Goal: Task Accomplishment & Management: Complete application form

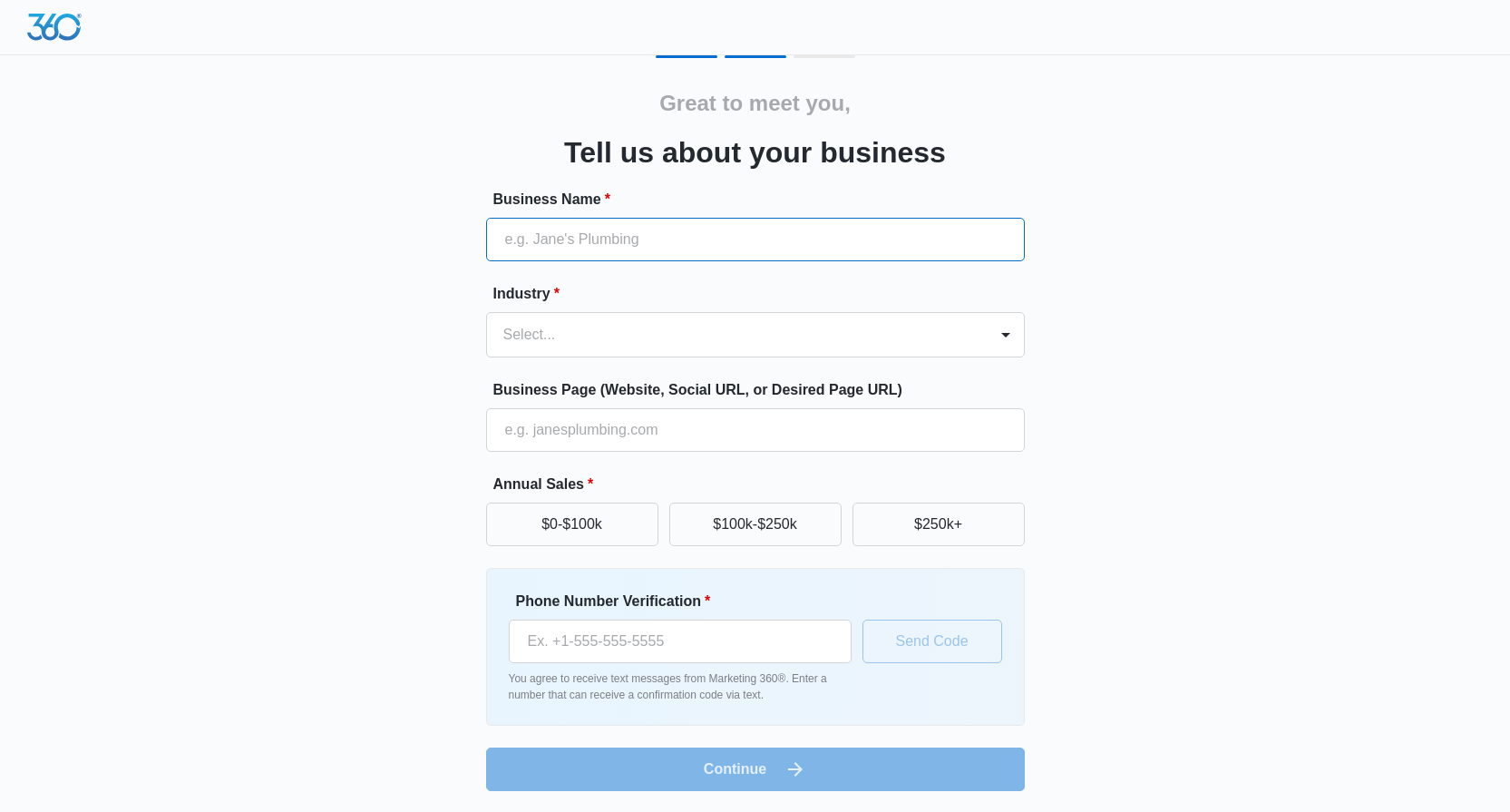
click at [670, 235] on input "Business Name *" at bounding box center [755, 239] width 539 height 44
click at [765, 235] on input "Business Name *" at bounding box center [755, 239] width 539 height 44
type input "CATERING"
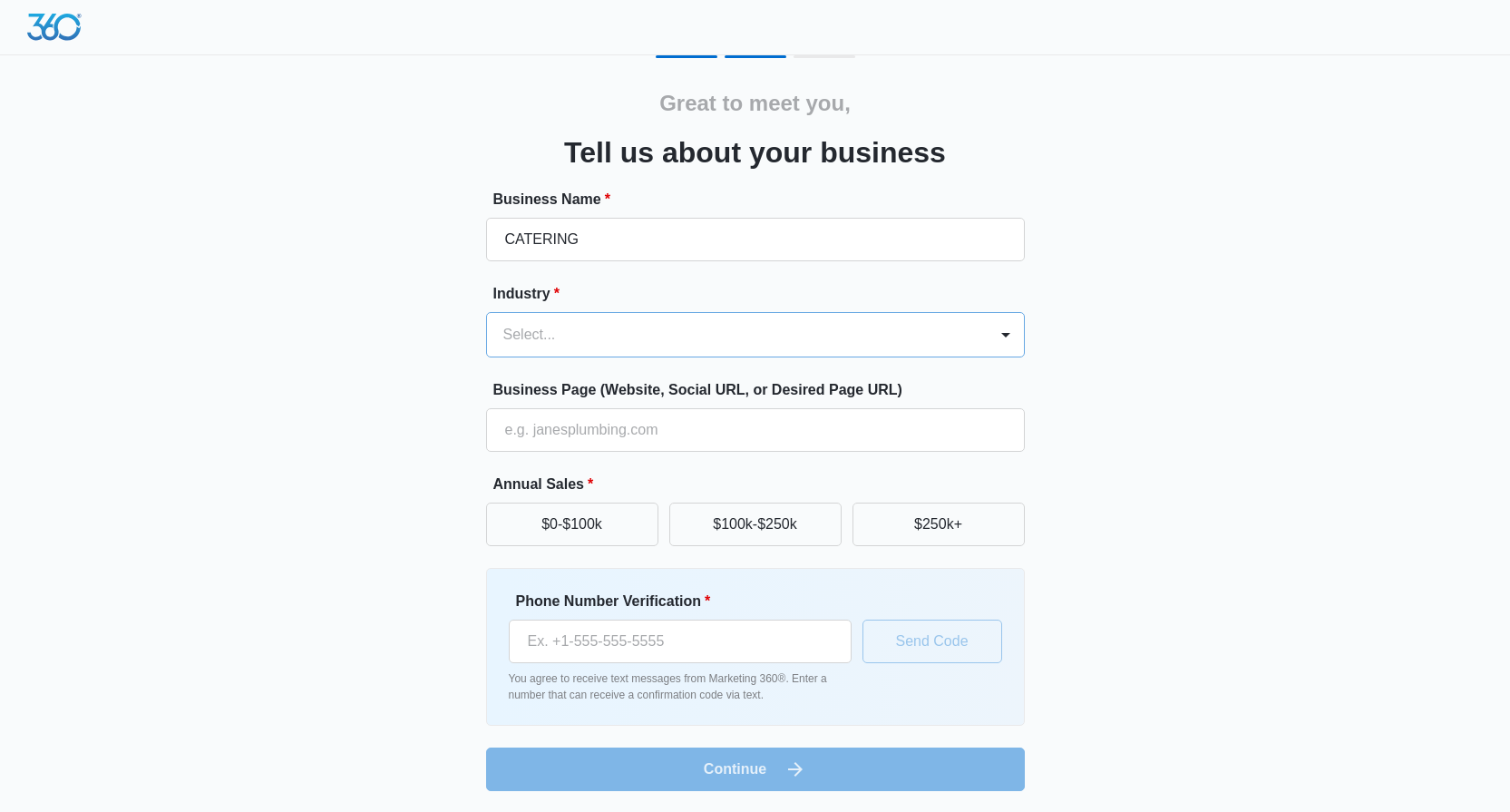
click at [791, 341] on div at bounding box center [734, 335] width 461 height 25
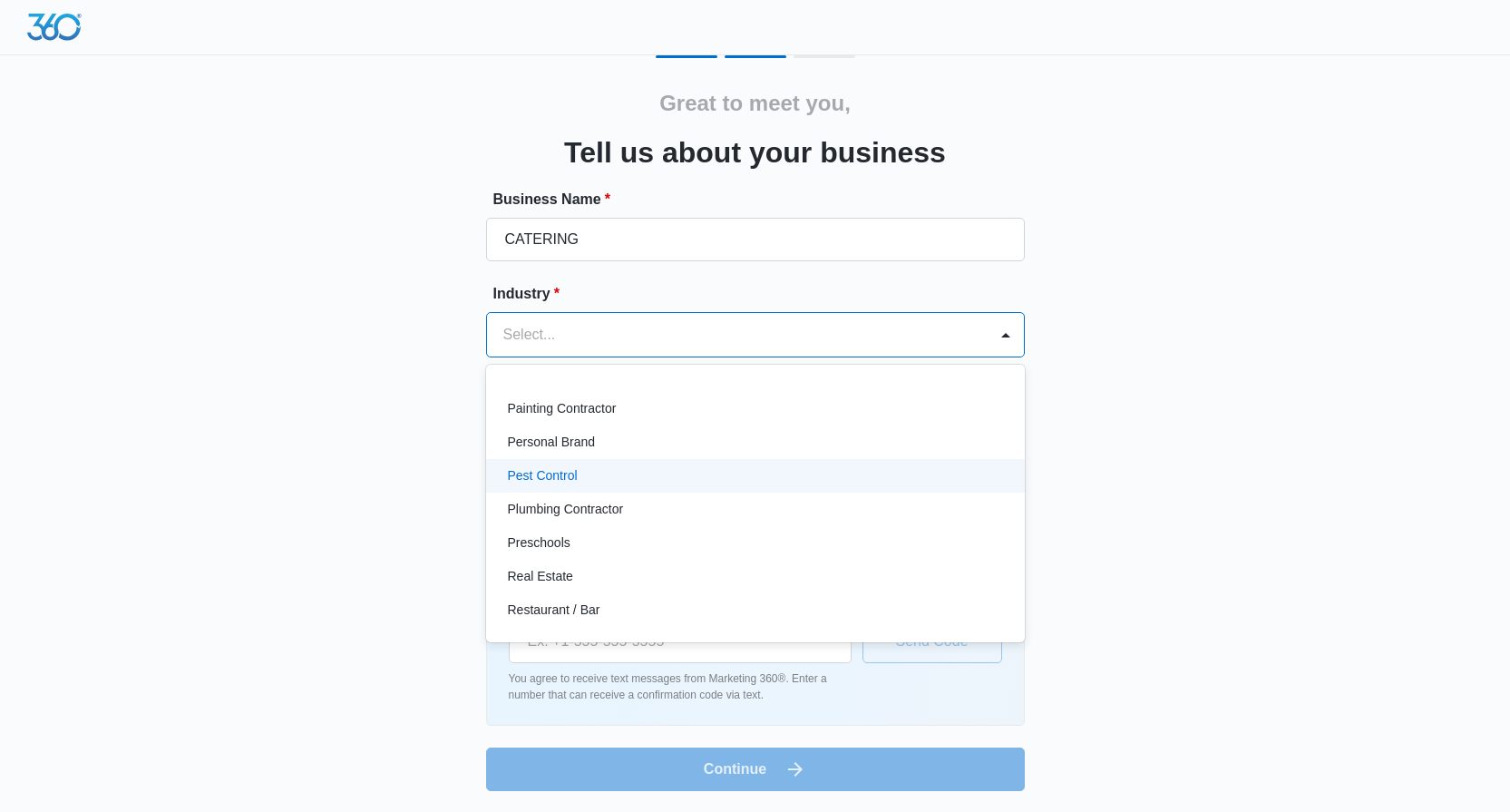
scroll to position [1100, 0]
click at [575, 331] on div at bounding box center [734, 335] width 461 height 25
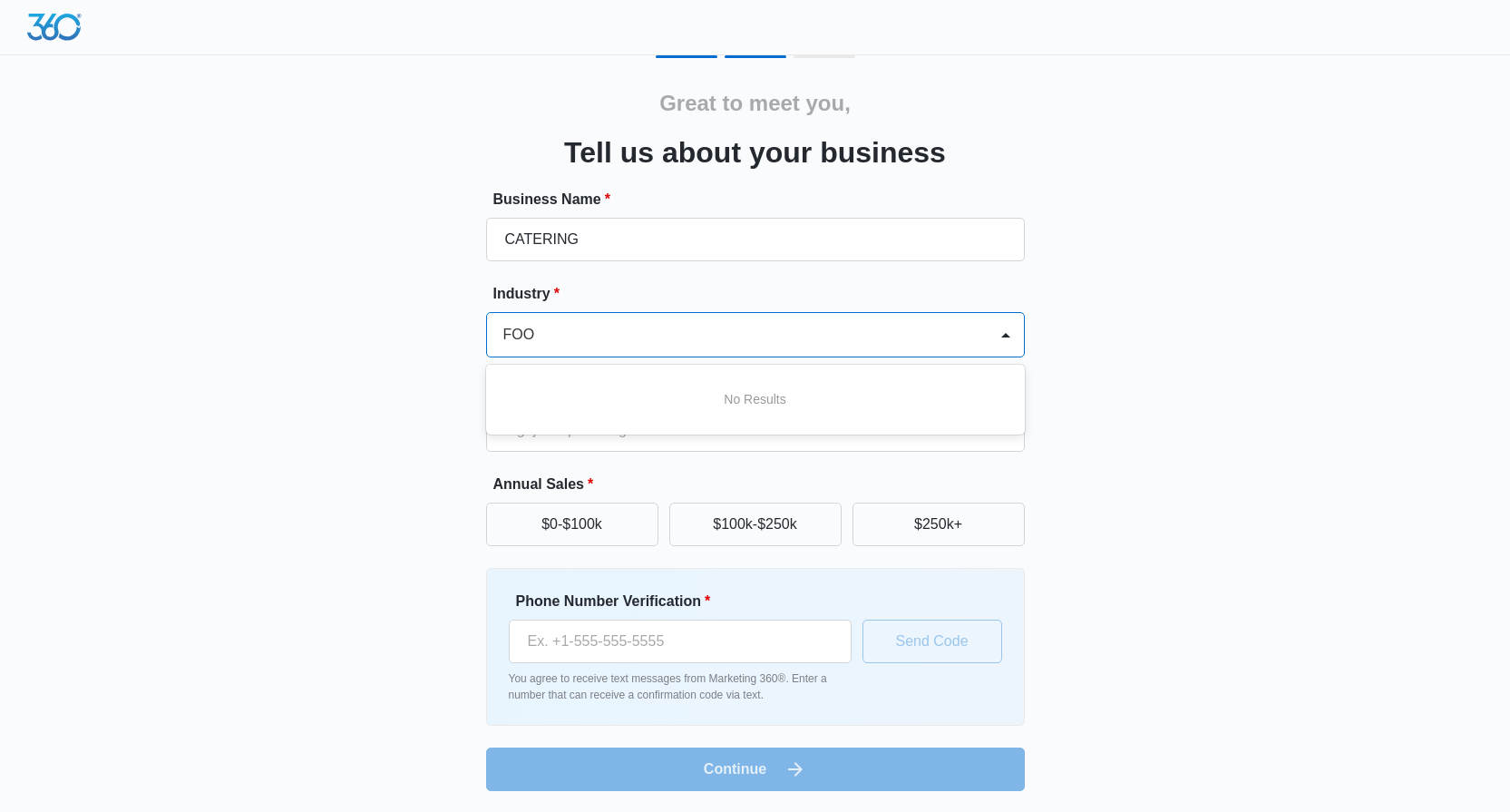
scroll to position [0, 1]
click at [637, 415] on div "No Results" at bounding box center [755, 400] width 539 height 34
type input "FOOD"
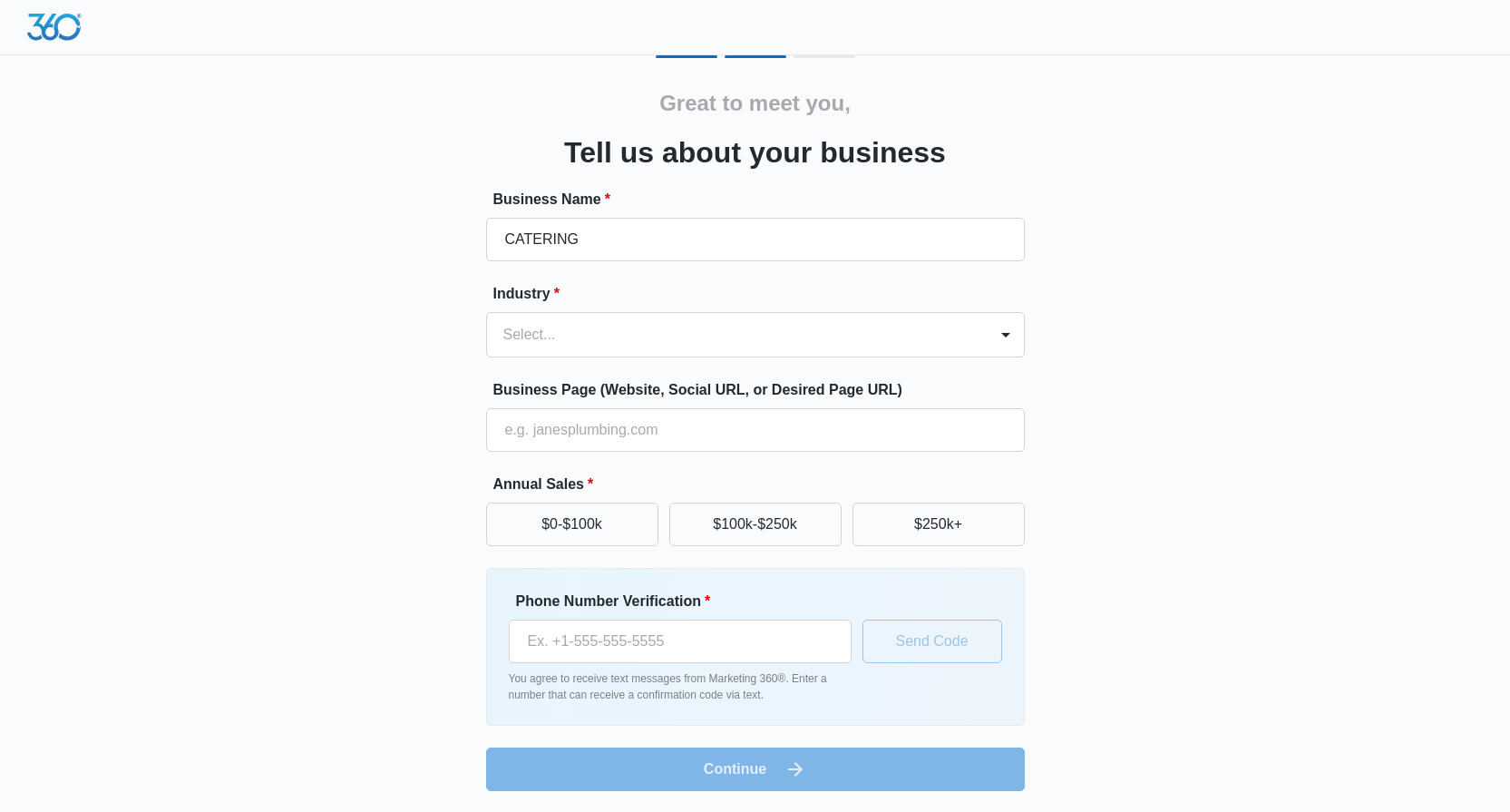
click at [1160, 430] on div "Great to meet you, Tell us about your business Business Name * CATERING Industr…" at bounding box center [755, 422] width 1089 height 735
click at [1001, 333] on div at bounding box center [1005, 335] width 29 height 29
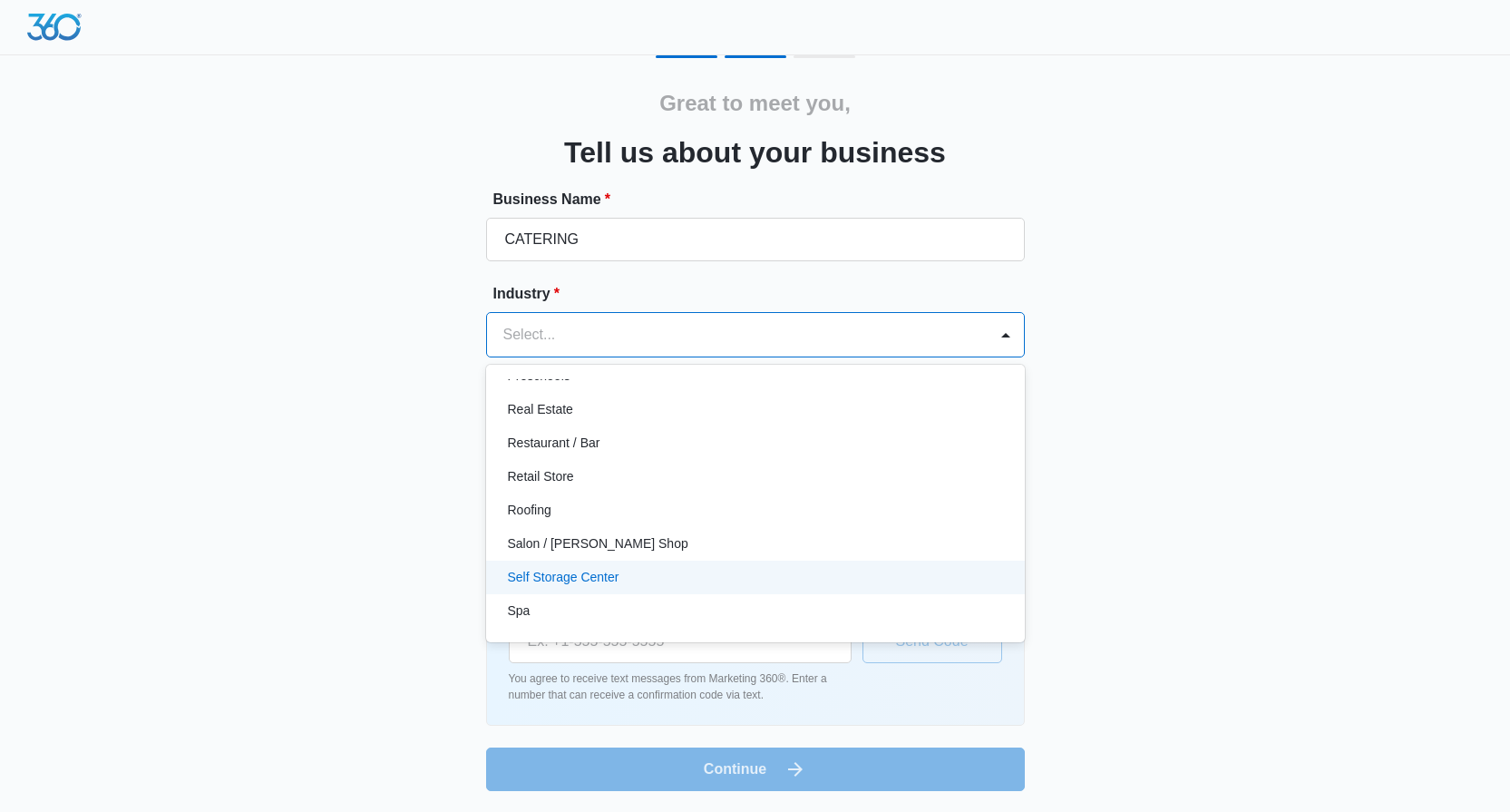
scroll to position [1255, 0]
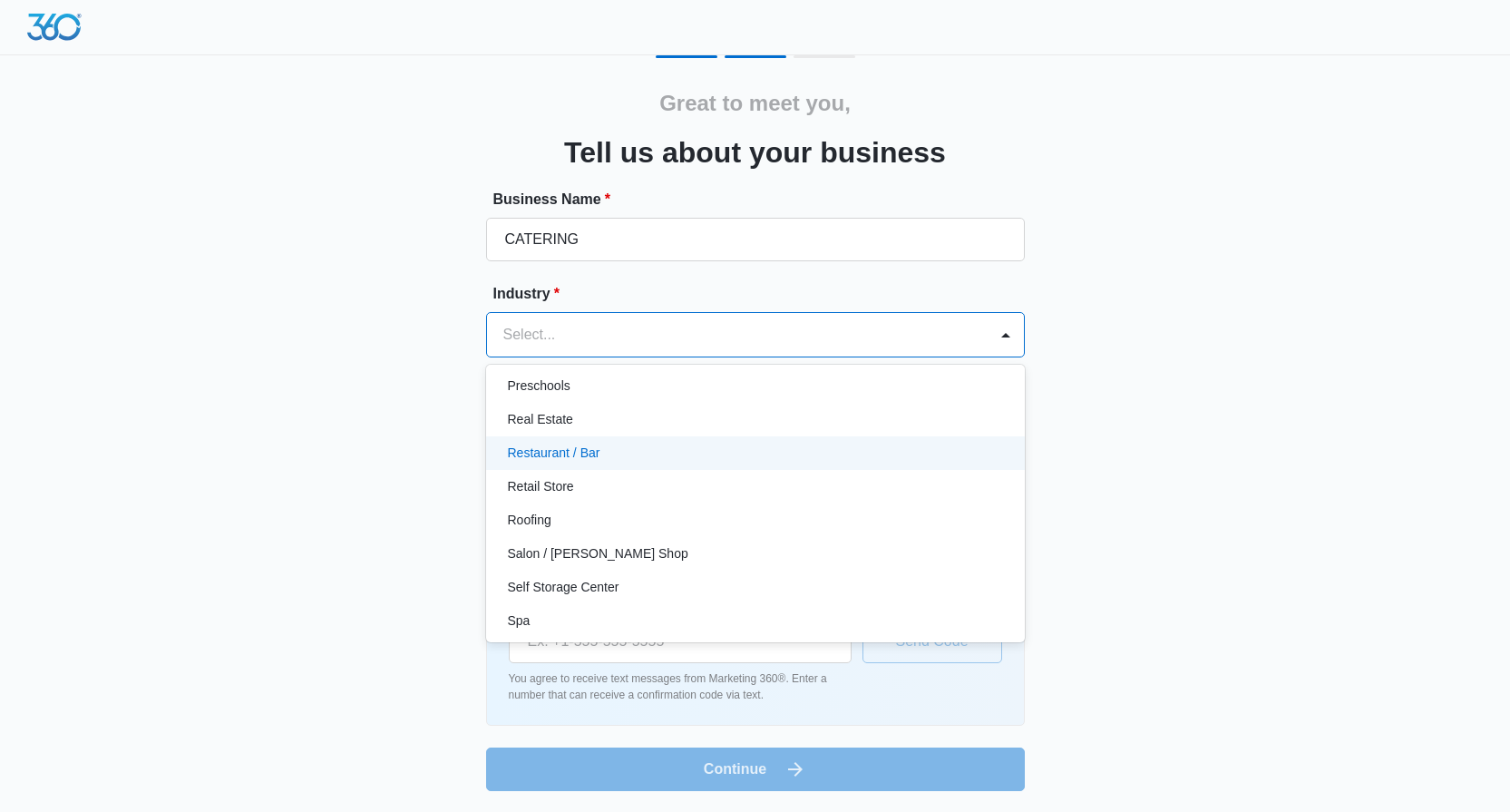
click at [586, 449] on p "Restaurant / Bar" at bounding box center [554, 453] width 93 height 19
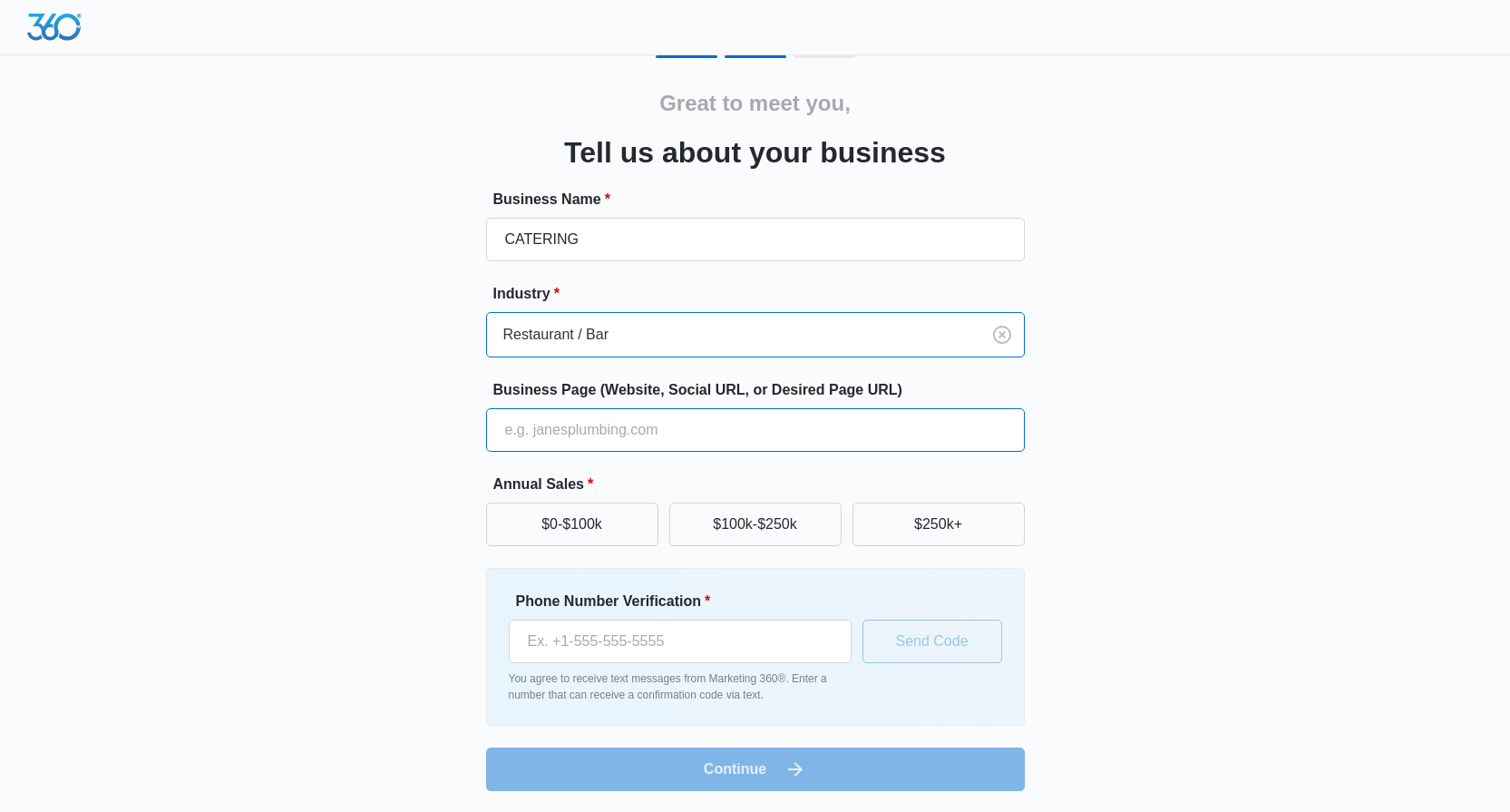
click at [581, 433] on input "Business Page (Website, Social URL, or Desired Page URL)" at bounding box center [755, 430] width 539 height 44
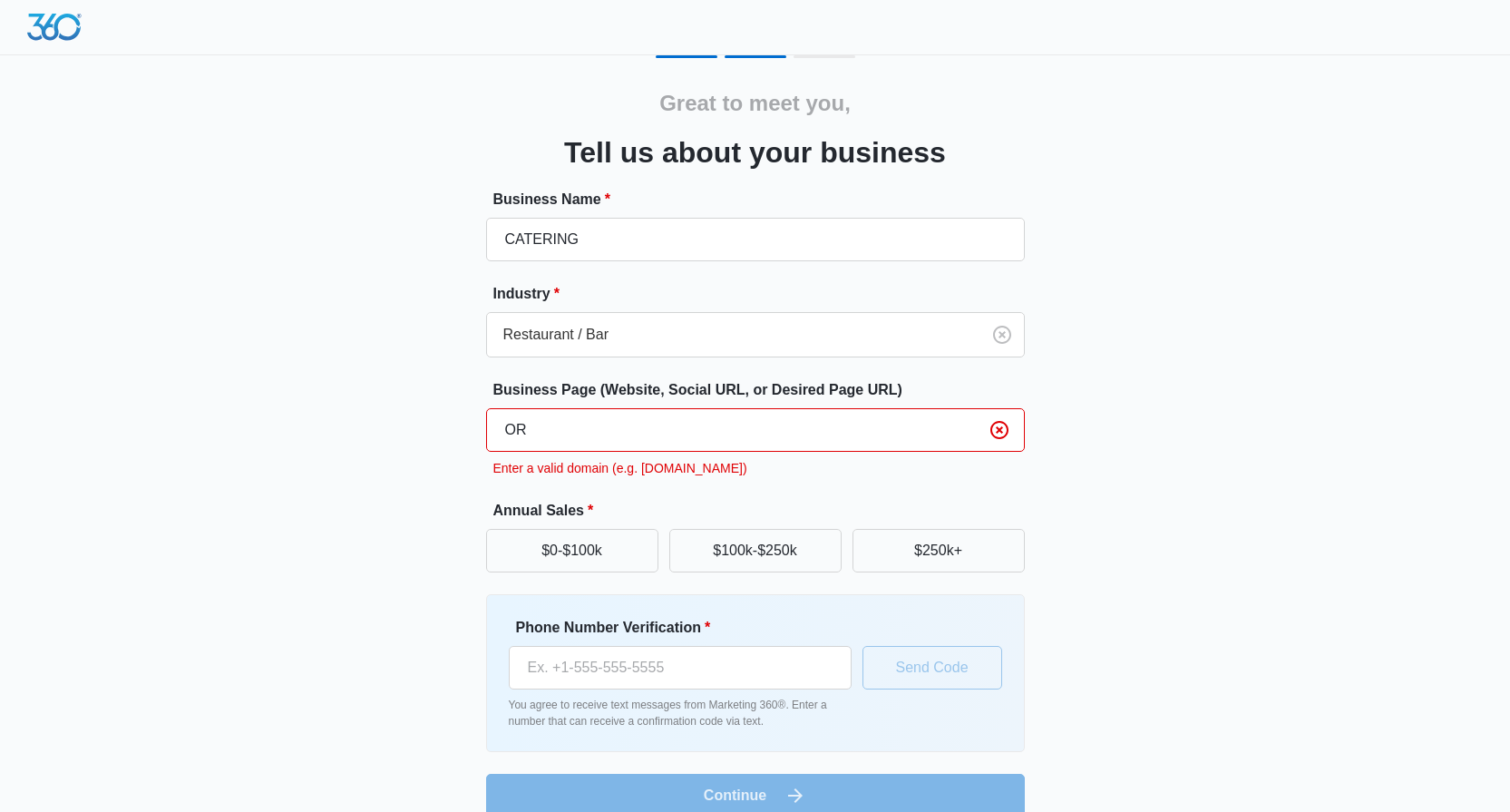
type input "O"
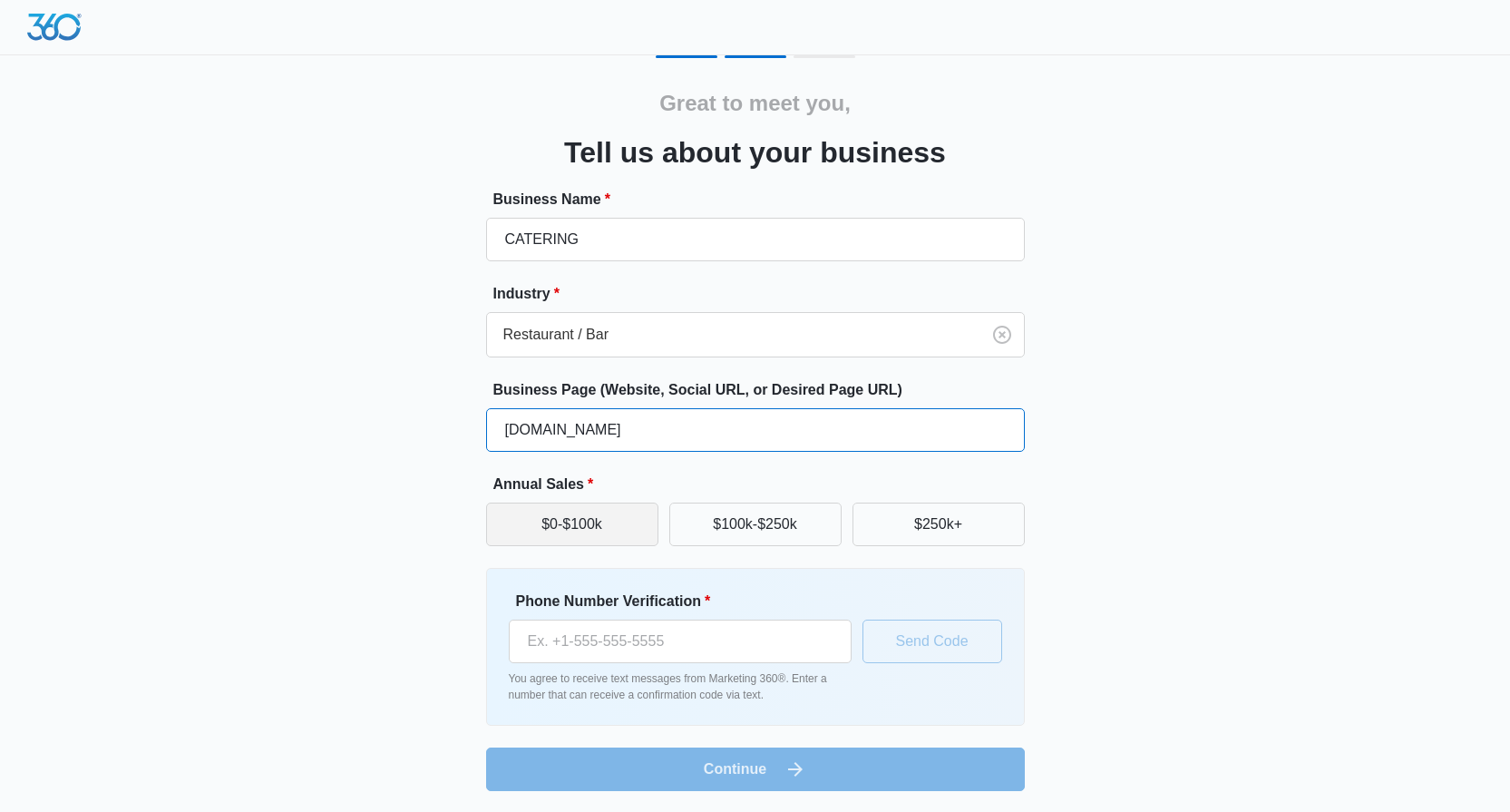
type input "[DOMAIN_NAME]"
click at [613, 525] on button "$0-$100k" at bounding box center [572, 524] width 172 height 44
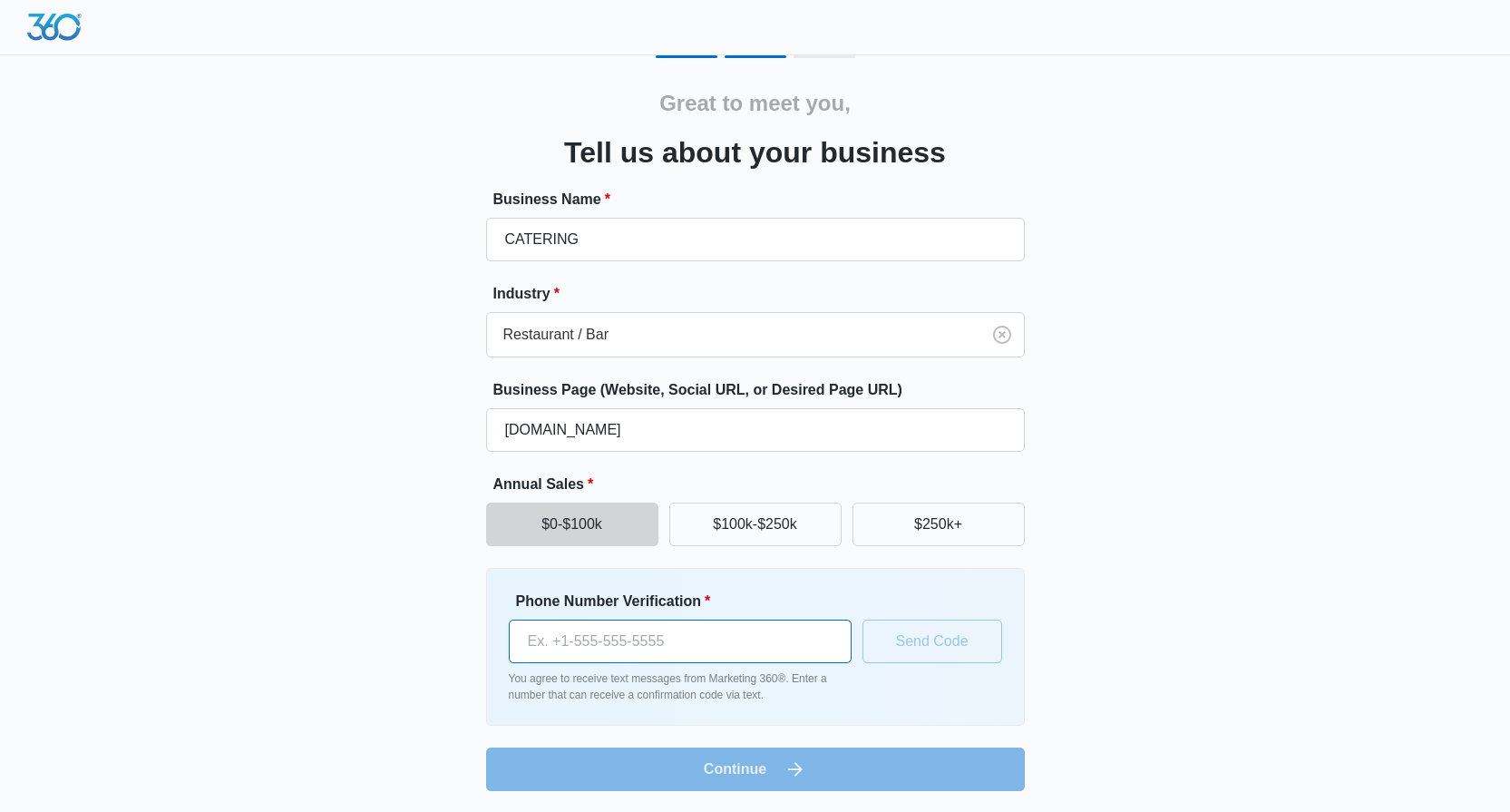
click at [626, 641] on input "Phone Number Verification *" at bounding box center [680, 641] width 343 height 44
type input "[PHONE_NUMBER]"
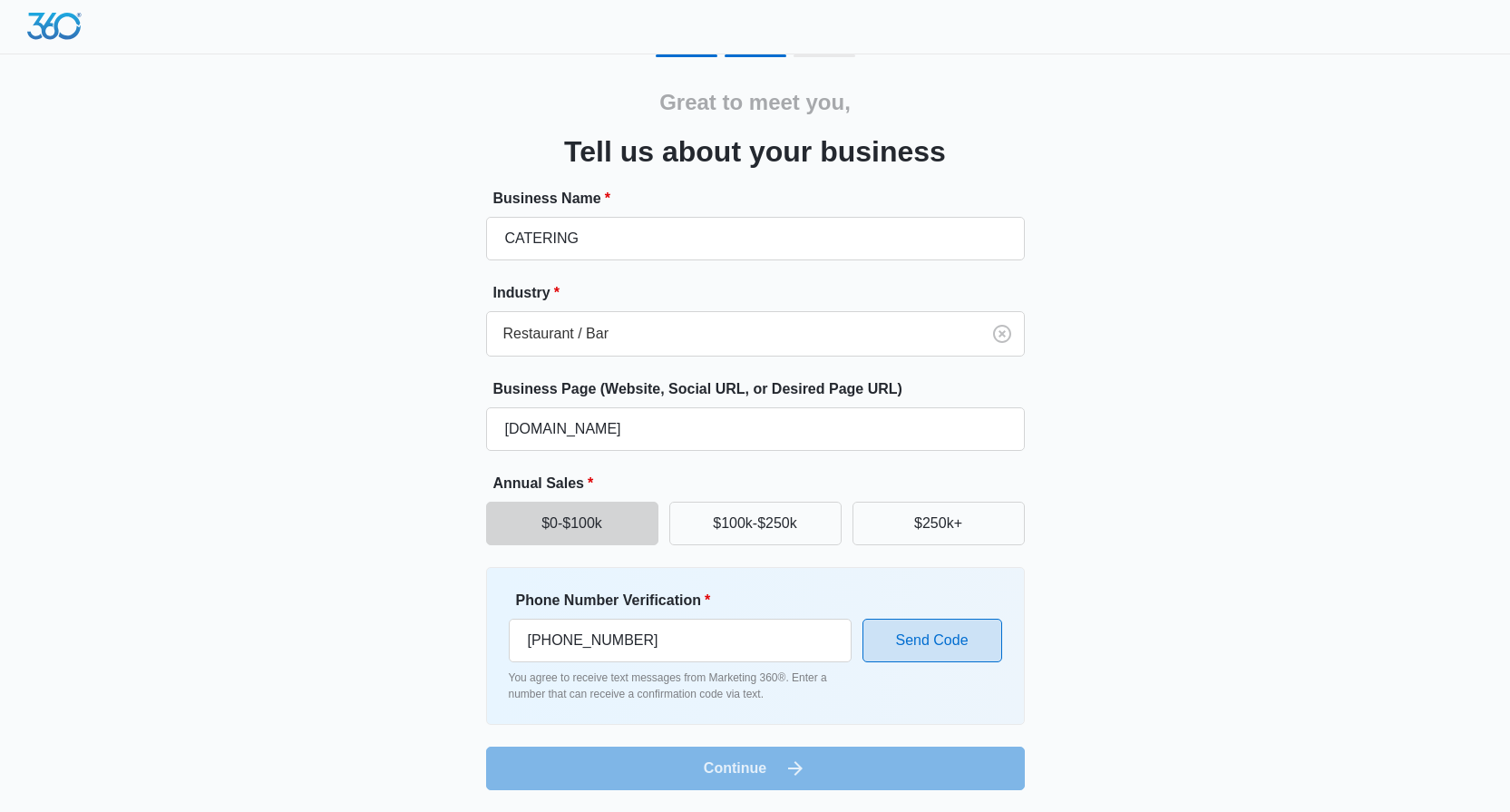
click at [936, 658] on button "Send Code" at bounding box center [932, 640] width 139 height 44
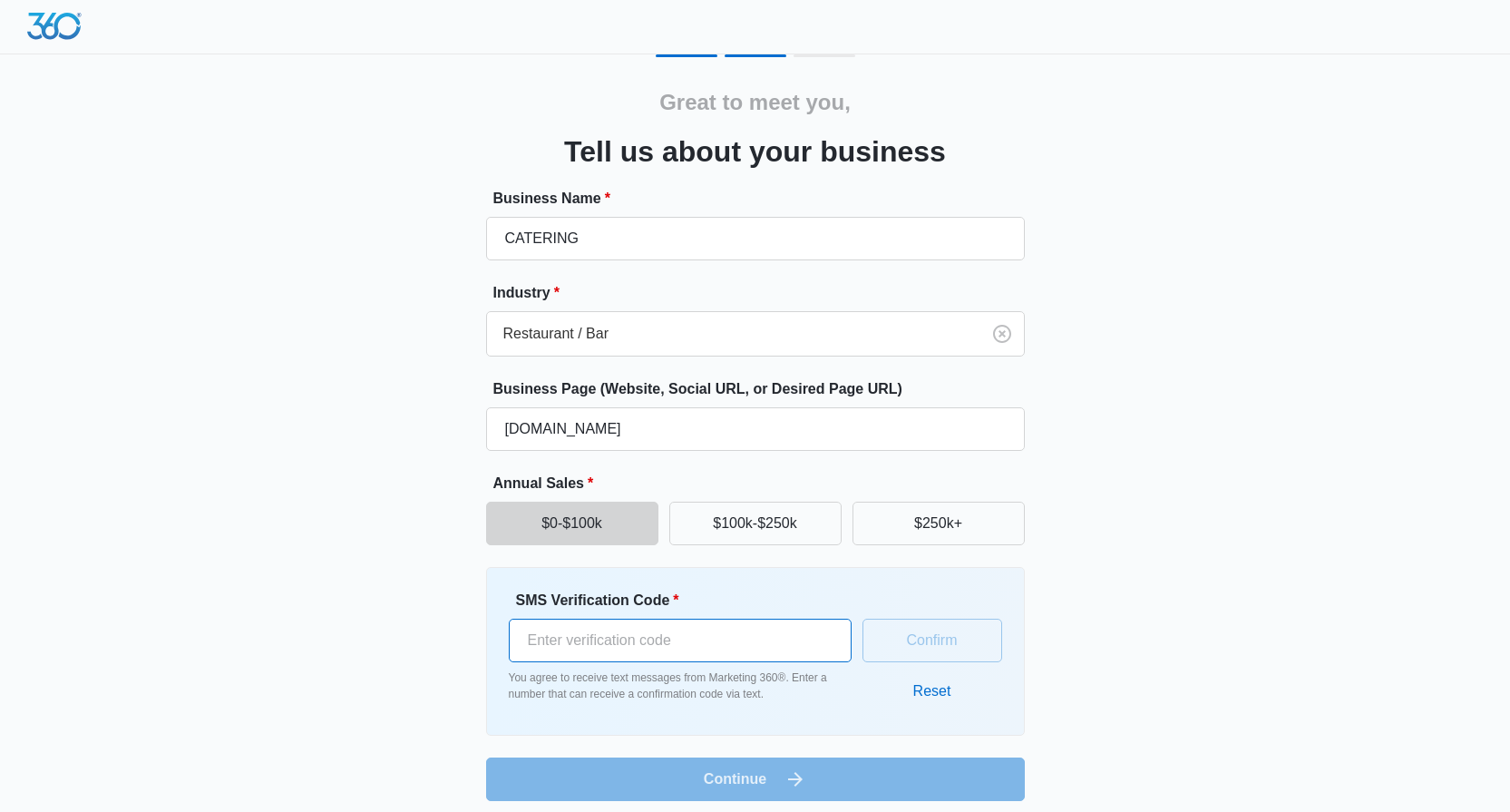
click at [774, 634] on input "SMS Verification Code *" at bounding box center [680, 640] width 343 height 44
type input "312574"
click at [761, 782] on form "Business Name * CATERING Industry * Restaurant / Bar Business Page (Website, So…" at bounding box center [755, 494] width 539 height 613
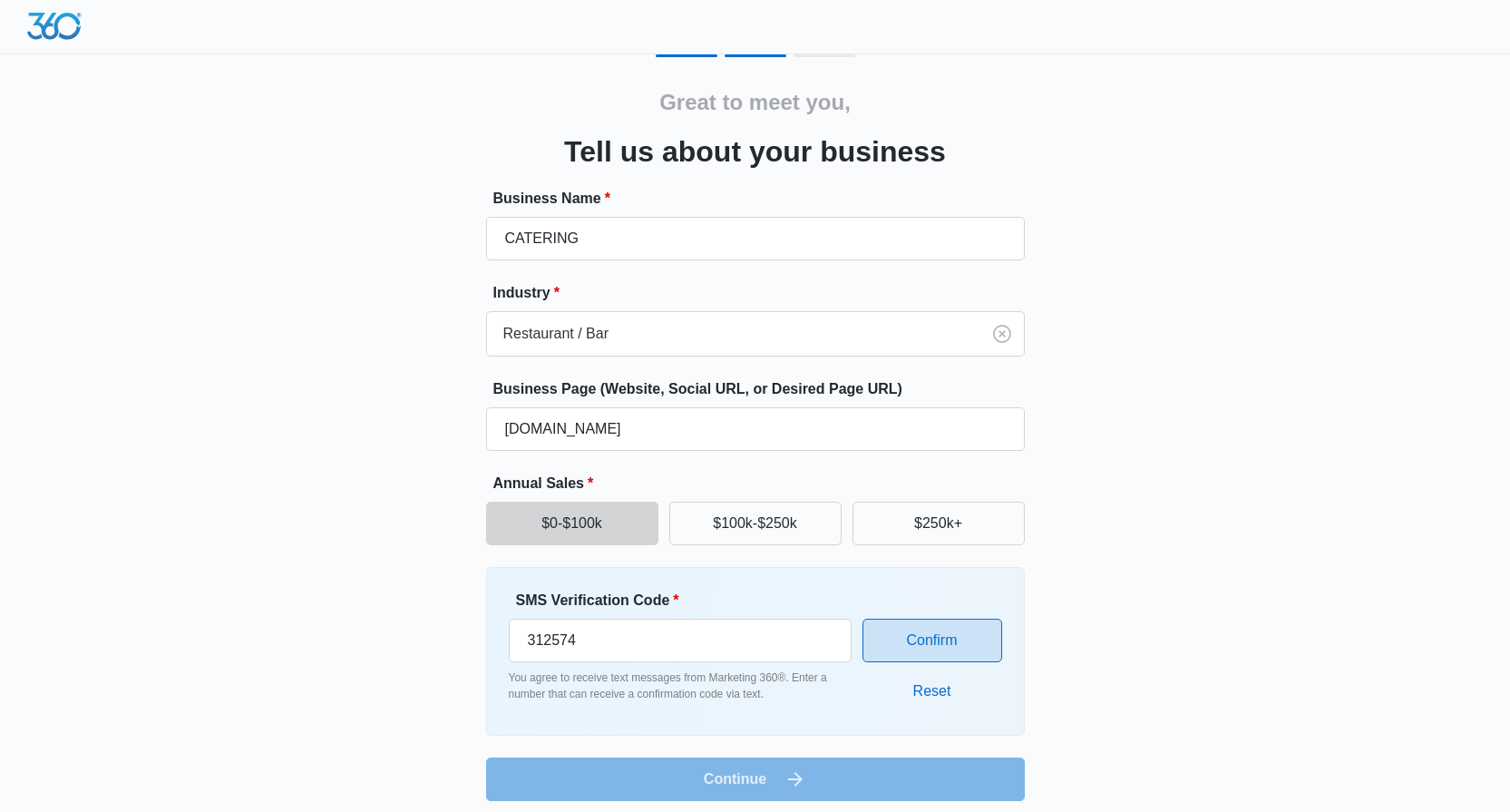
click at [920, 646] on button "Confirm" at bounding box center [932, 640] width 139 height 44
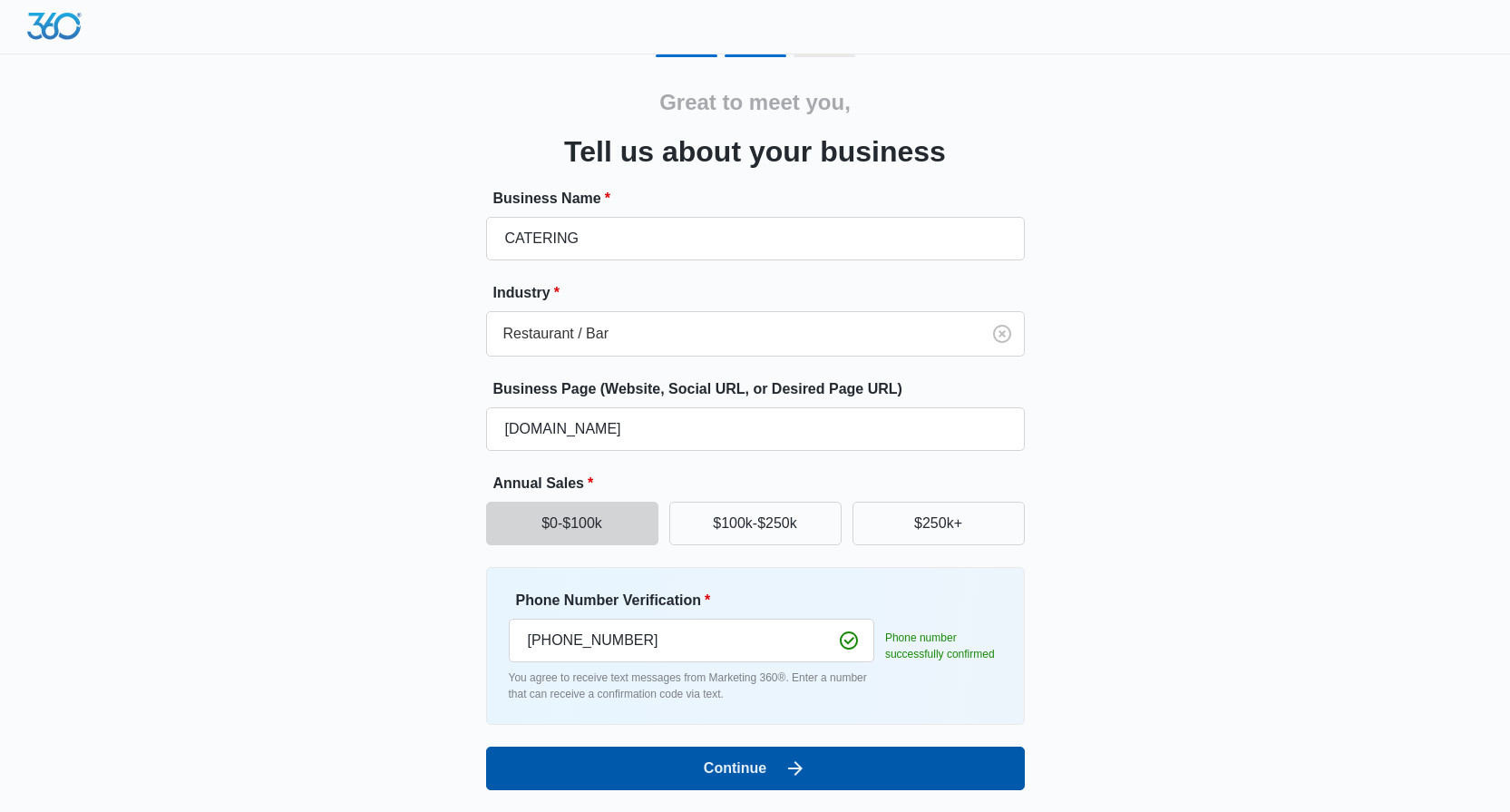
click at [789, 758] on icon "submit" at bounding box center [795, 768] width 21 height 21
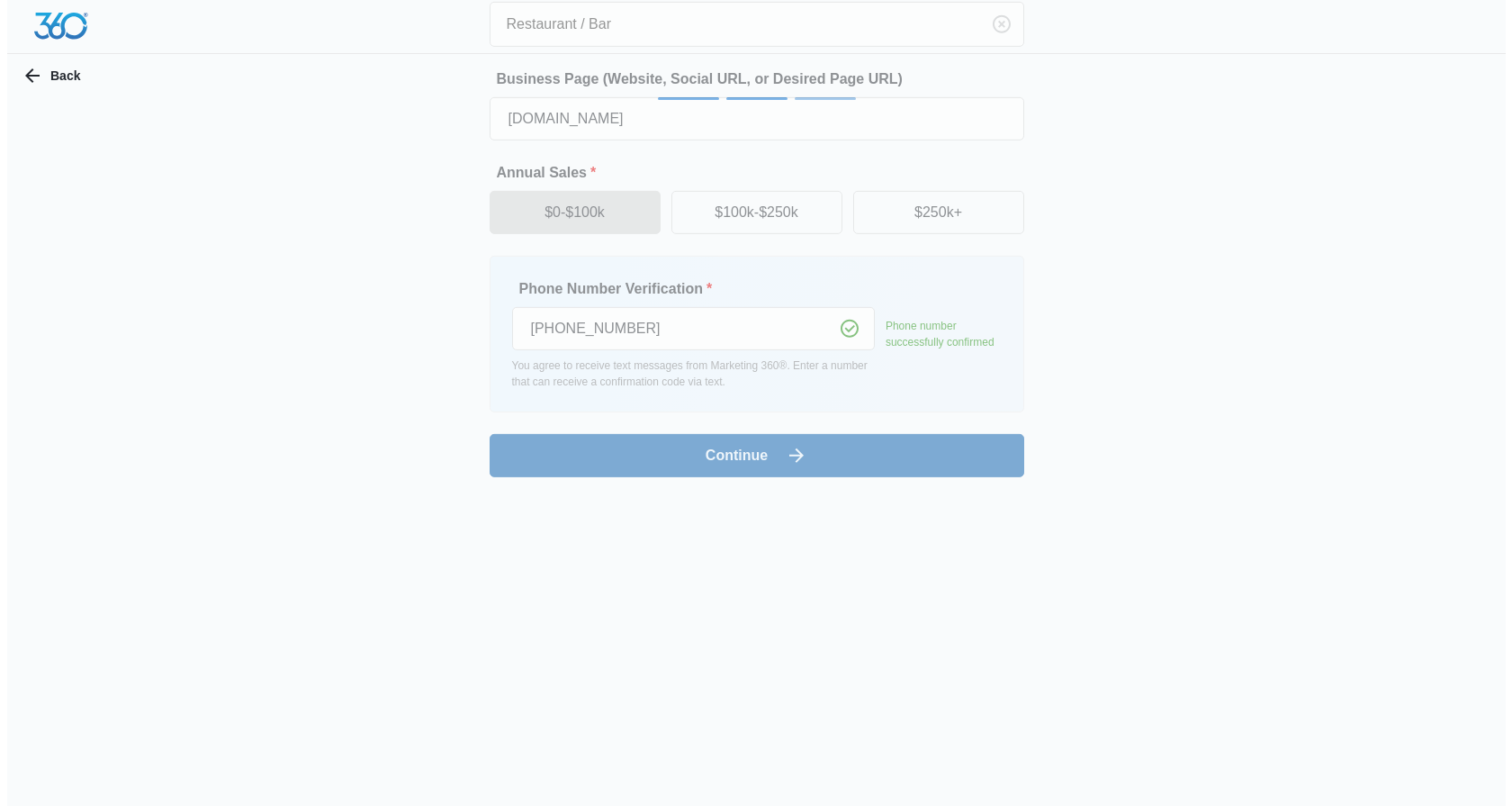
scroll to position [0, 0]
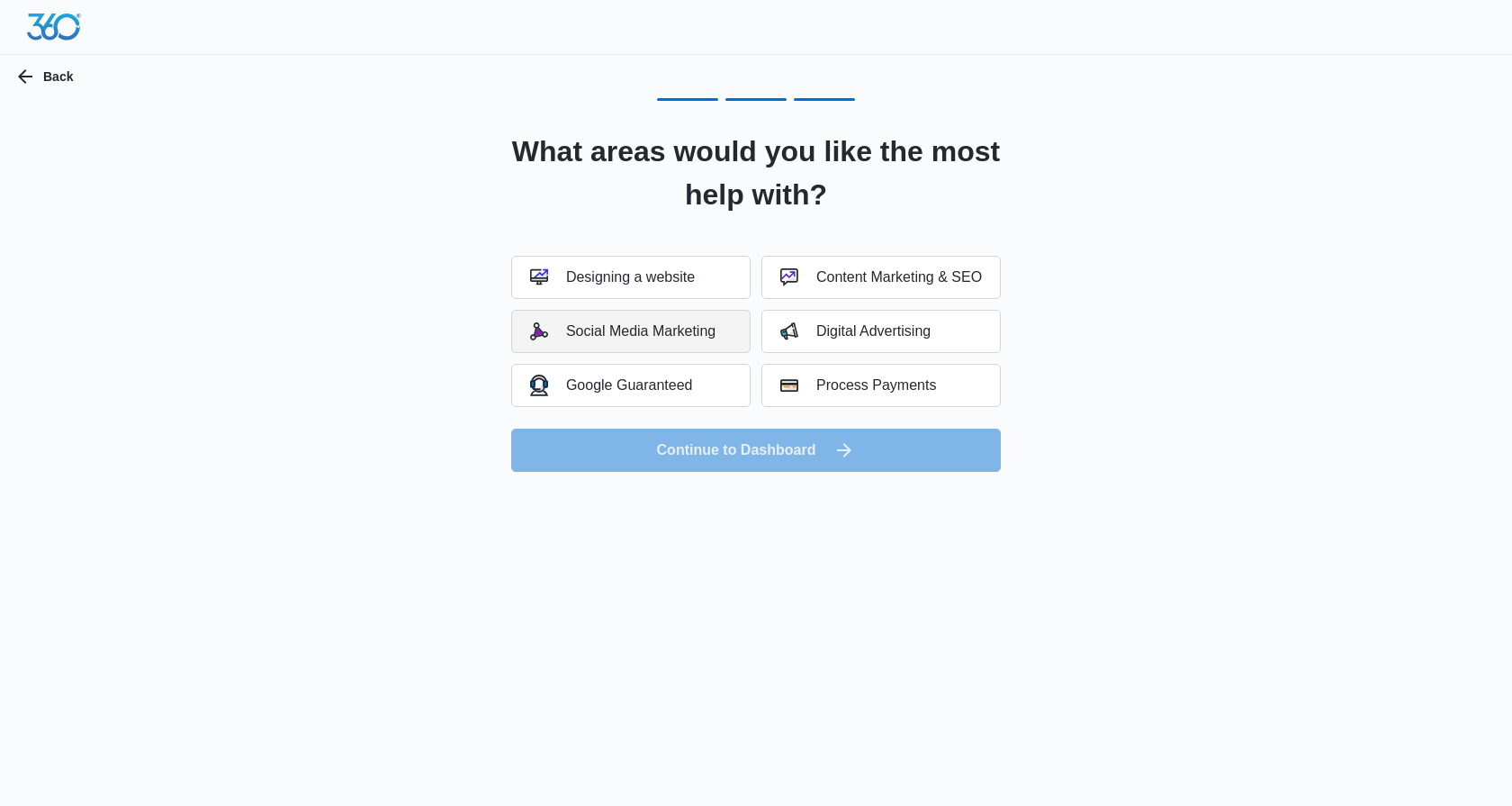
click at [670, 341] on button "Social Media Marketing" at bounding box center [630, 331] width 239 height 44
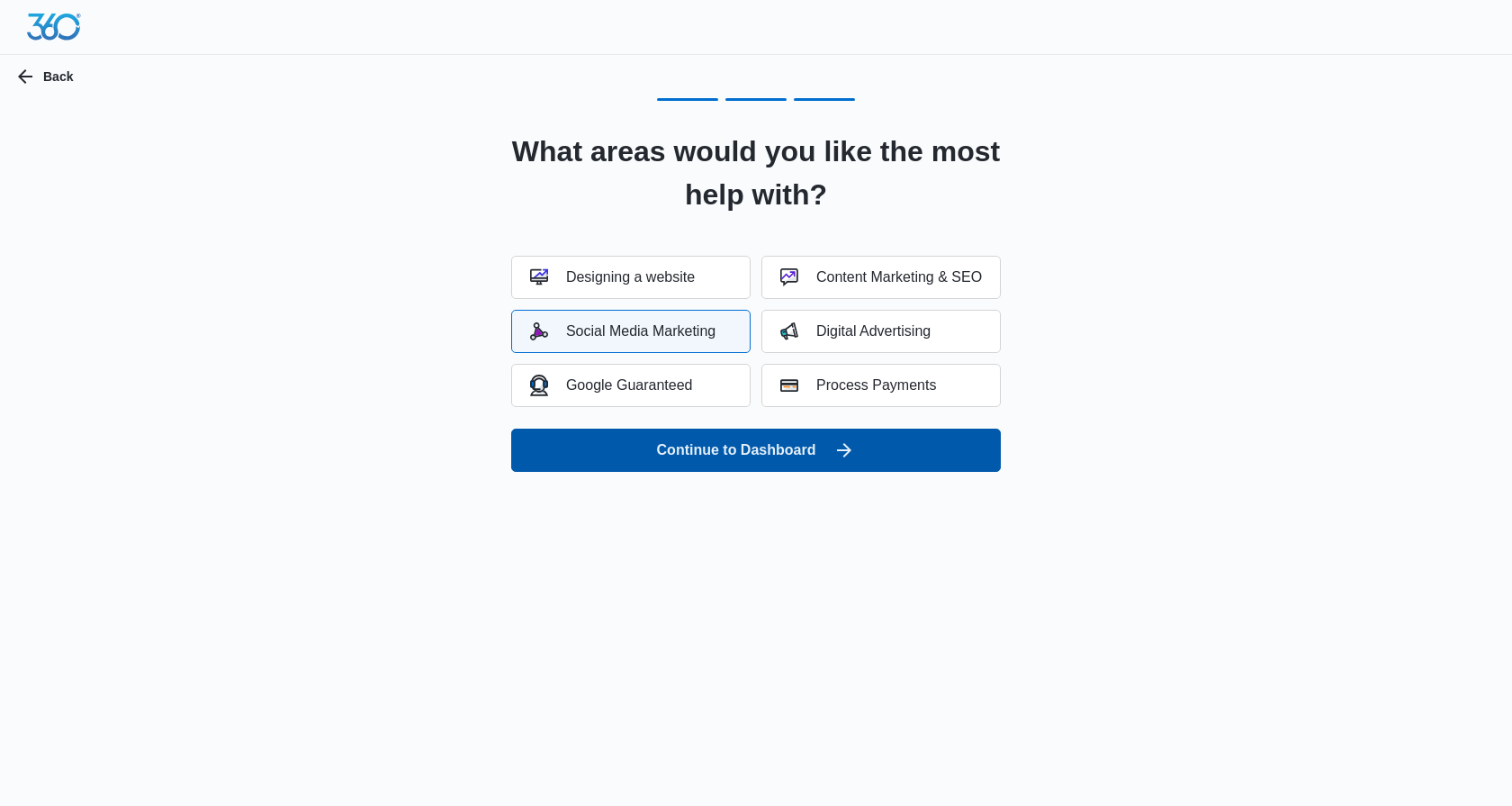
click at [704, 452] on button "Continue to Dashboard" at bounding box center [756, 450] width 489 height 44
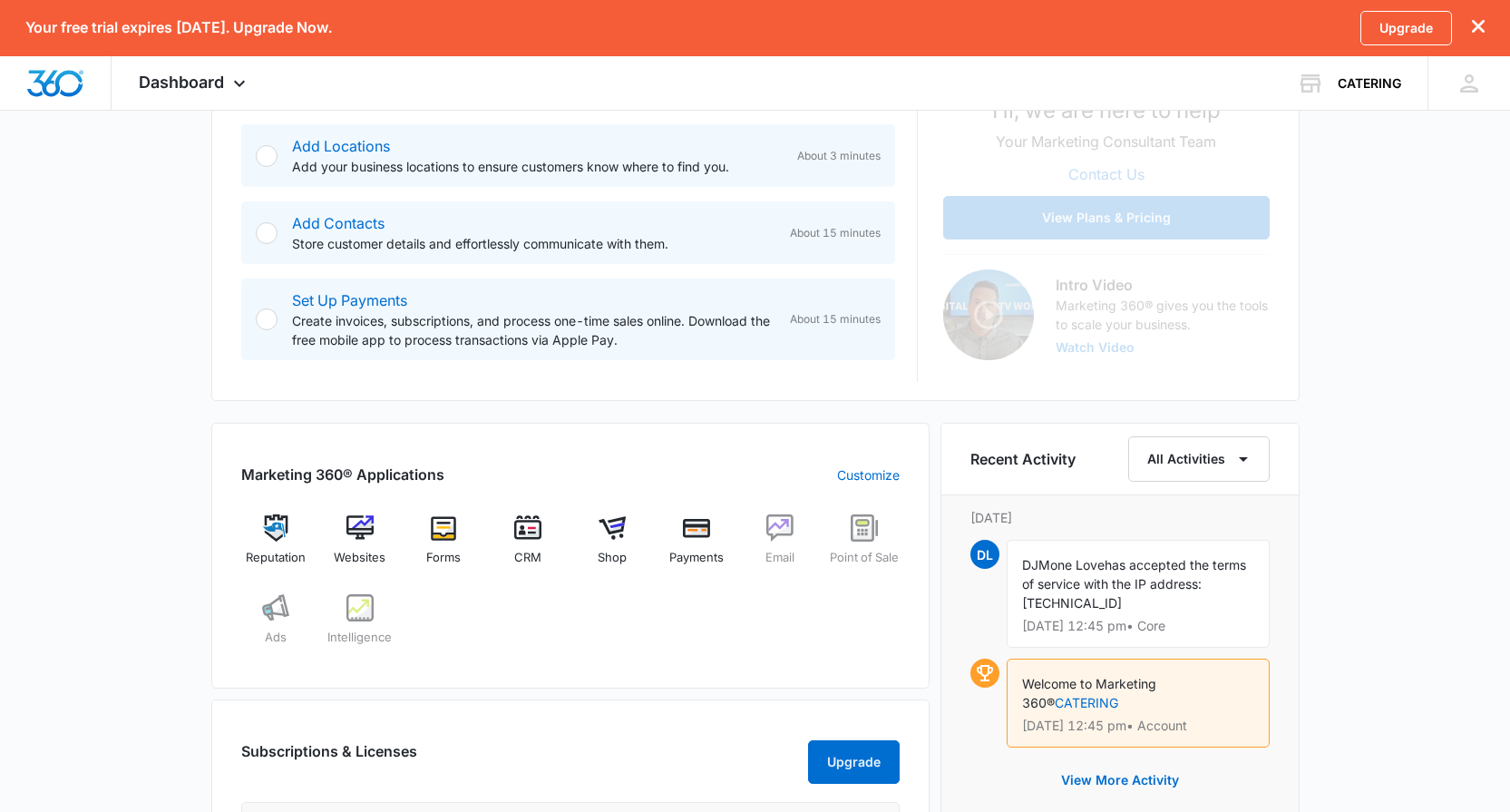
scroll to position [435, 0]
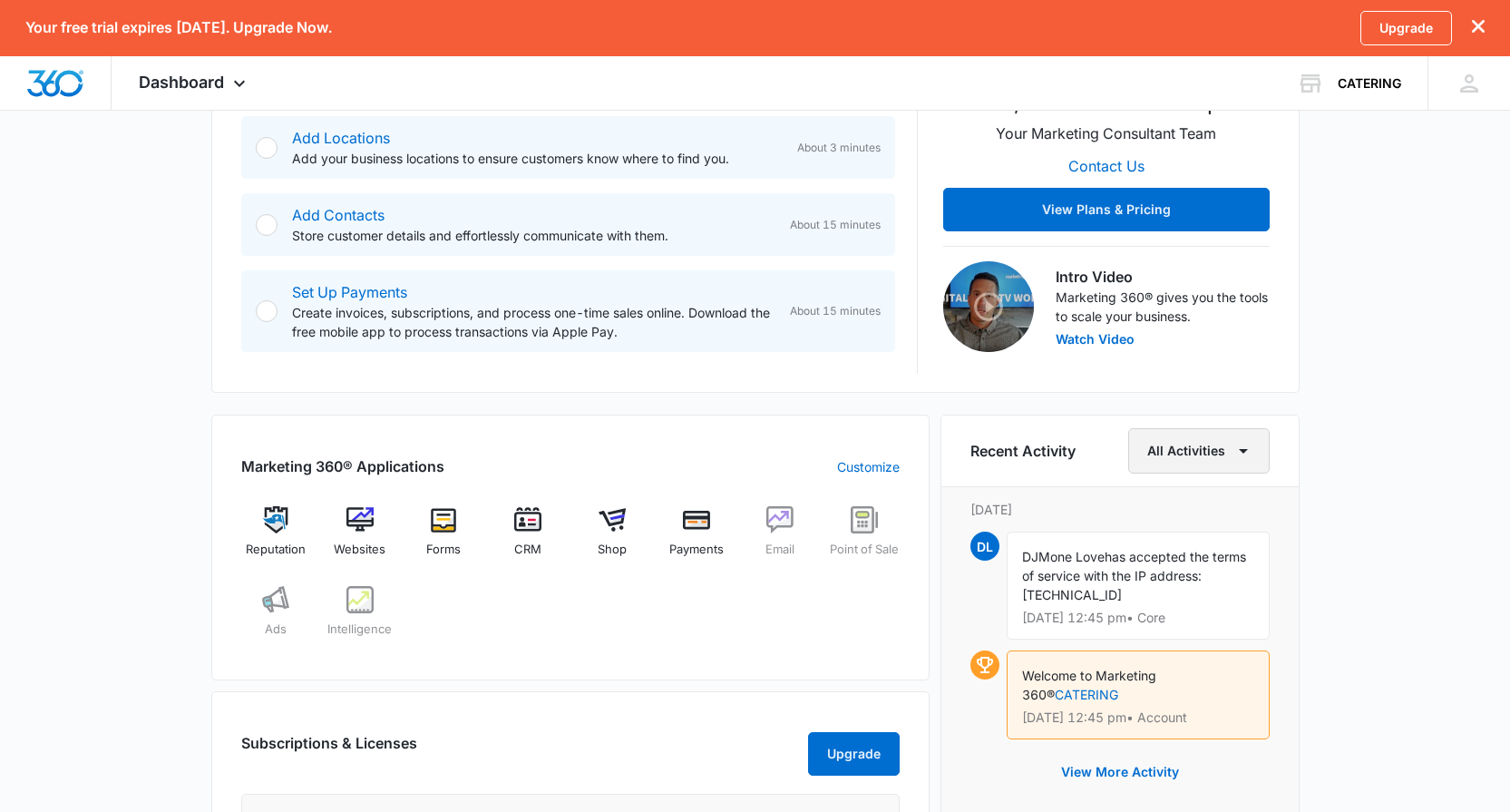
click at [1192, 460] on button "All Activities" at bounding box center [1199, 450] width 141 height 46
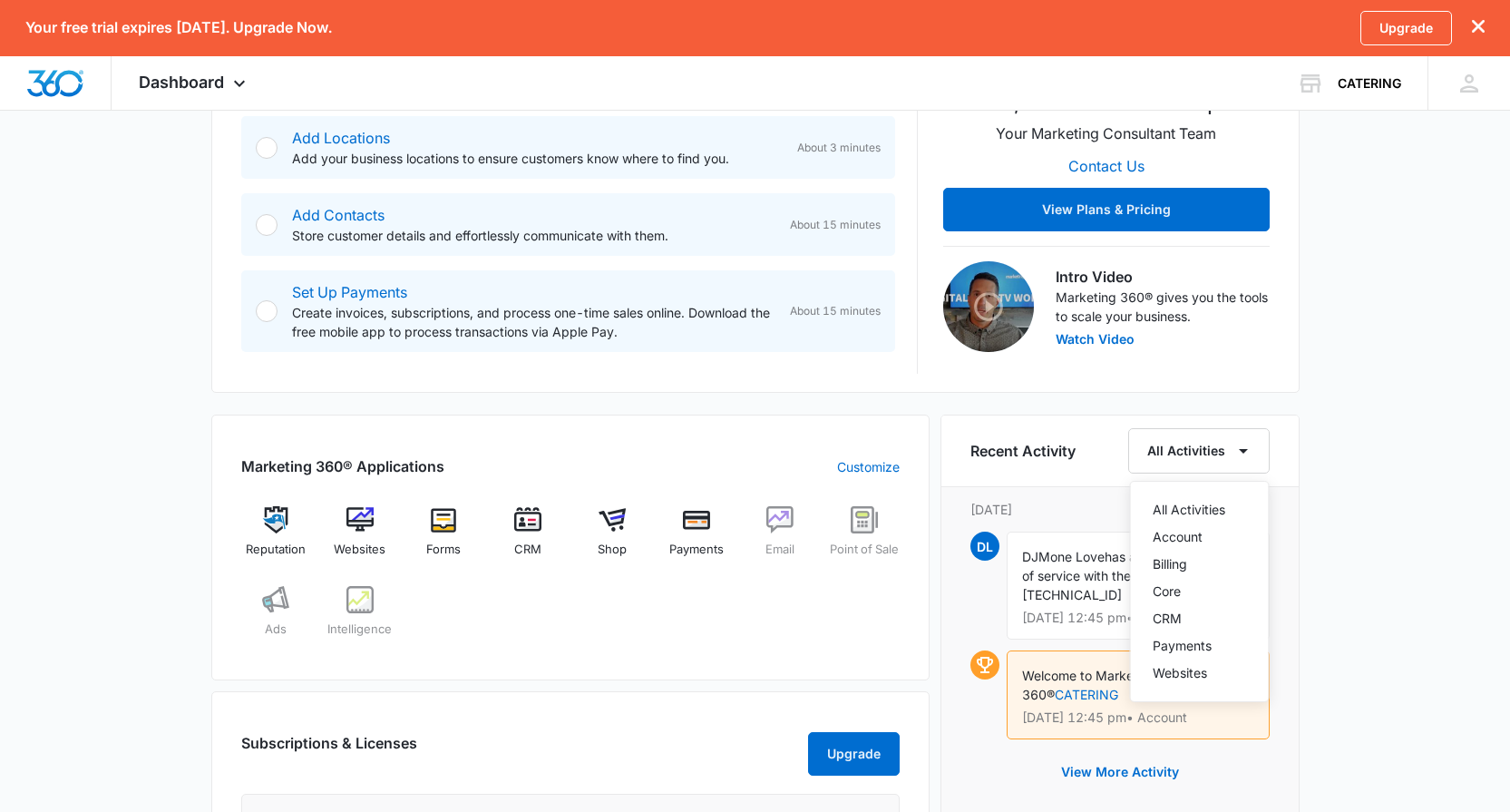
click at [836, 677] on div "Marketing 360® Applications Customize Reputation Websites Forms CRM Shop Paymen…" at bounding box center [570, 548] width 719 height 265
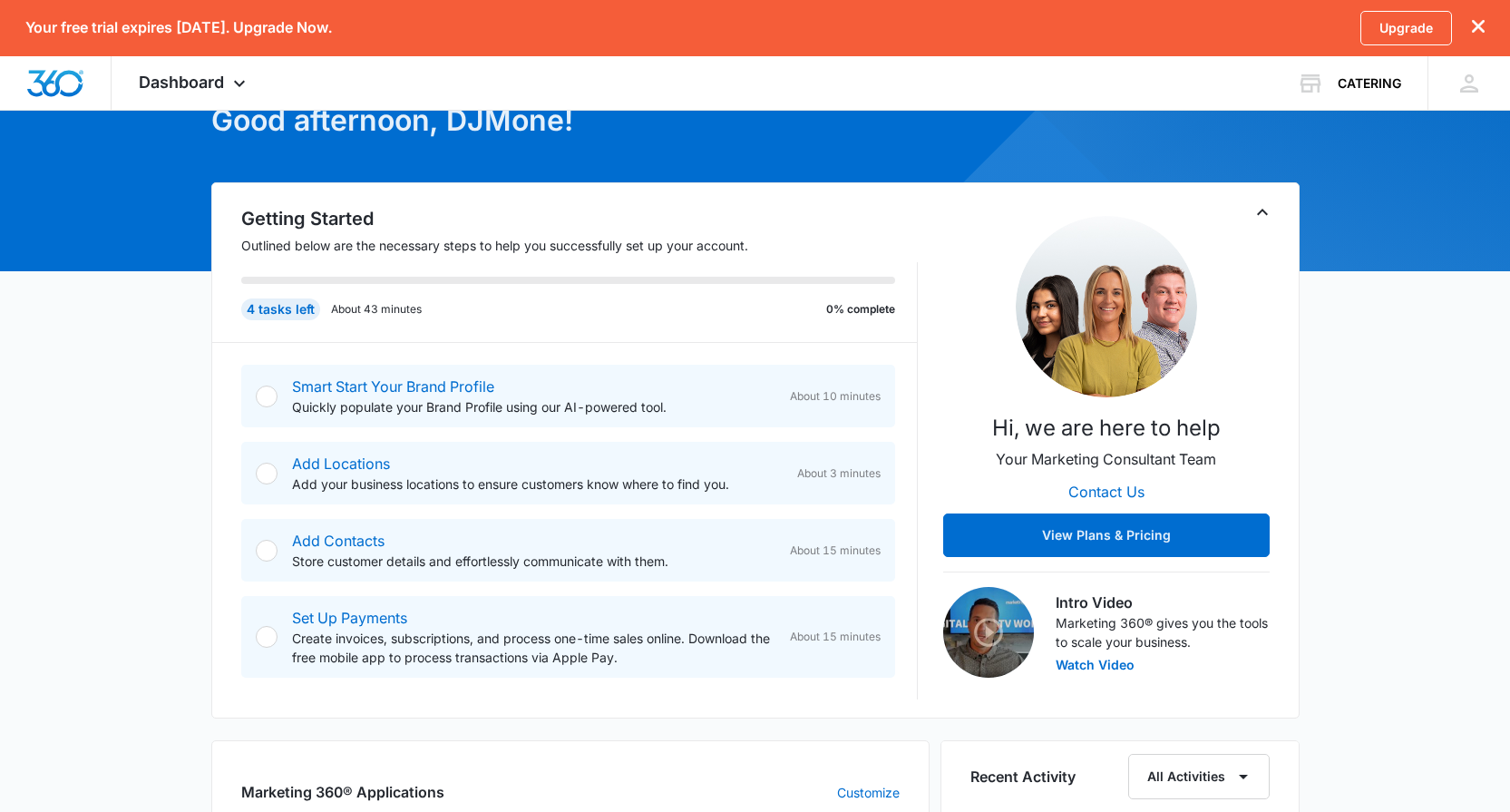
scroll to position [105, 0]
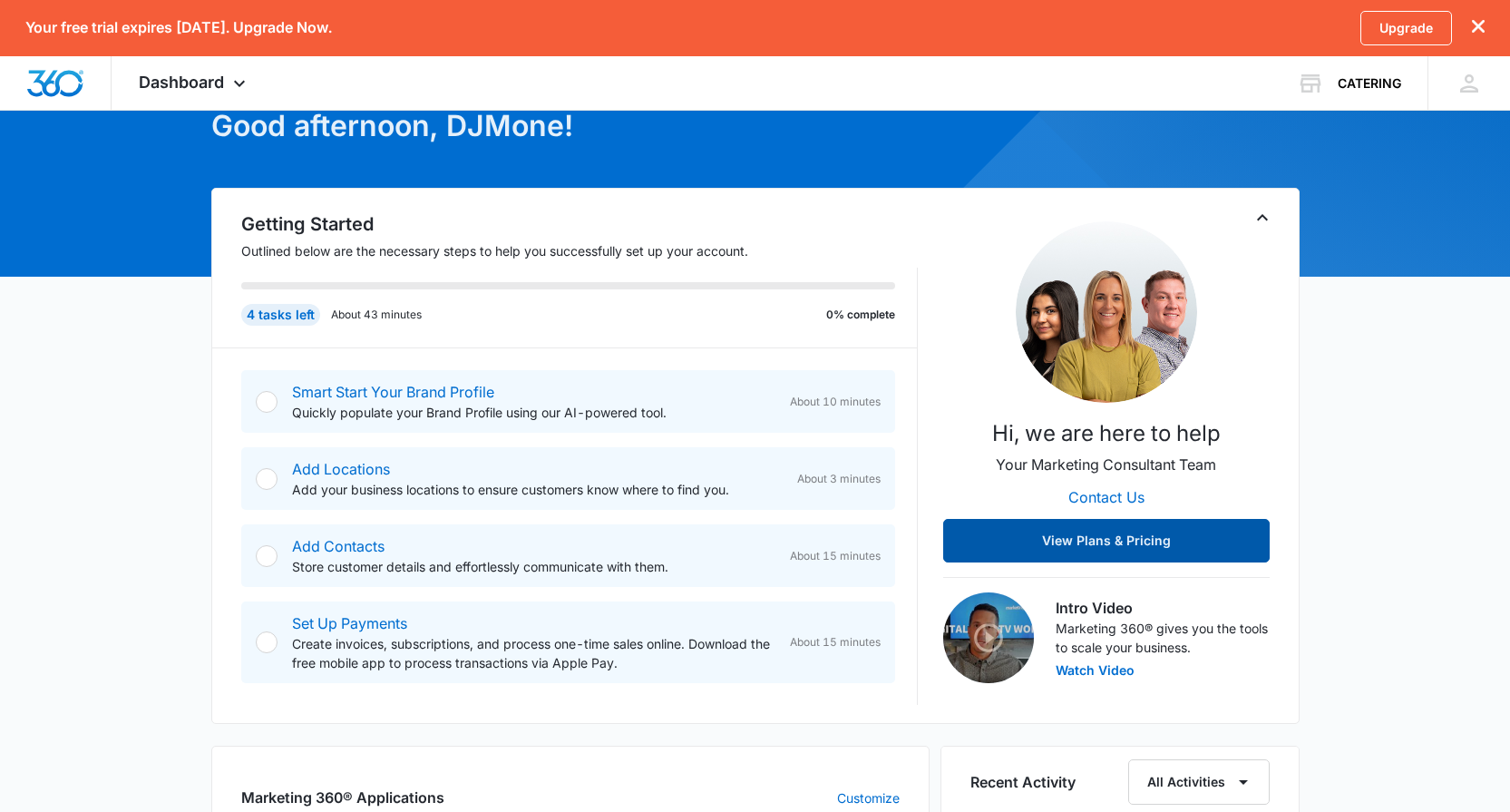
click at [1020, 548] on button "View Plans & Pricing" at bounding box center [1106, 540] width 326 height 44
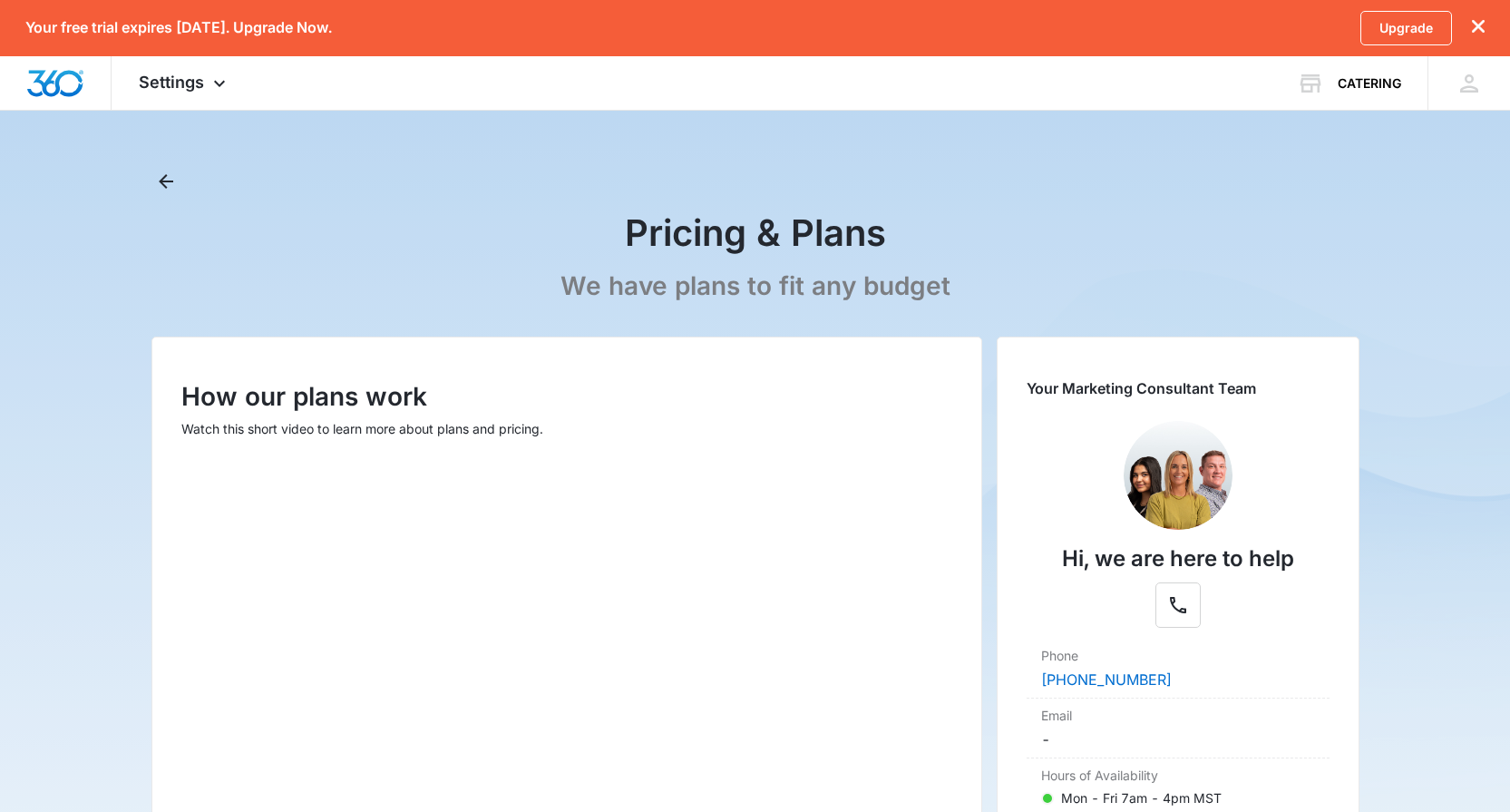
click at [1479, 30] on icon "dismiss this dialog" at bounding box center [1478, 26] width 13 height 13
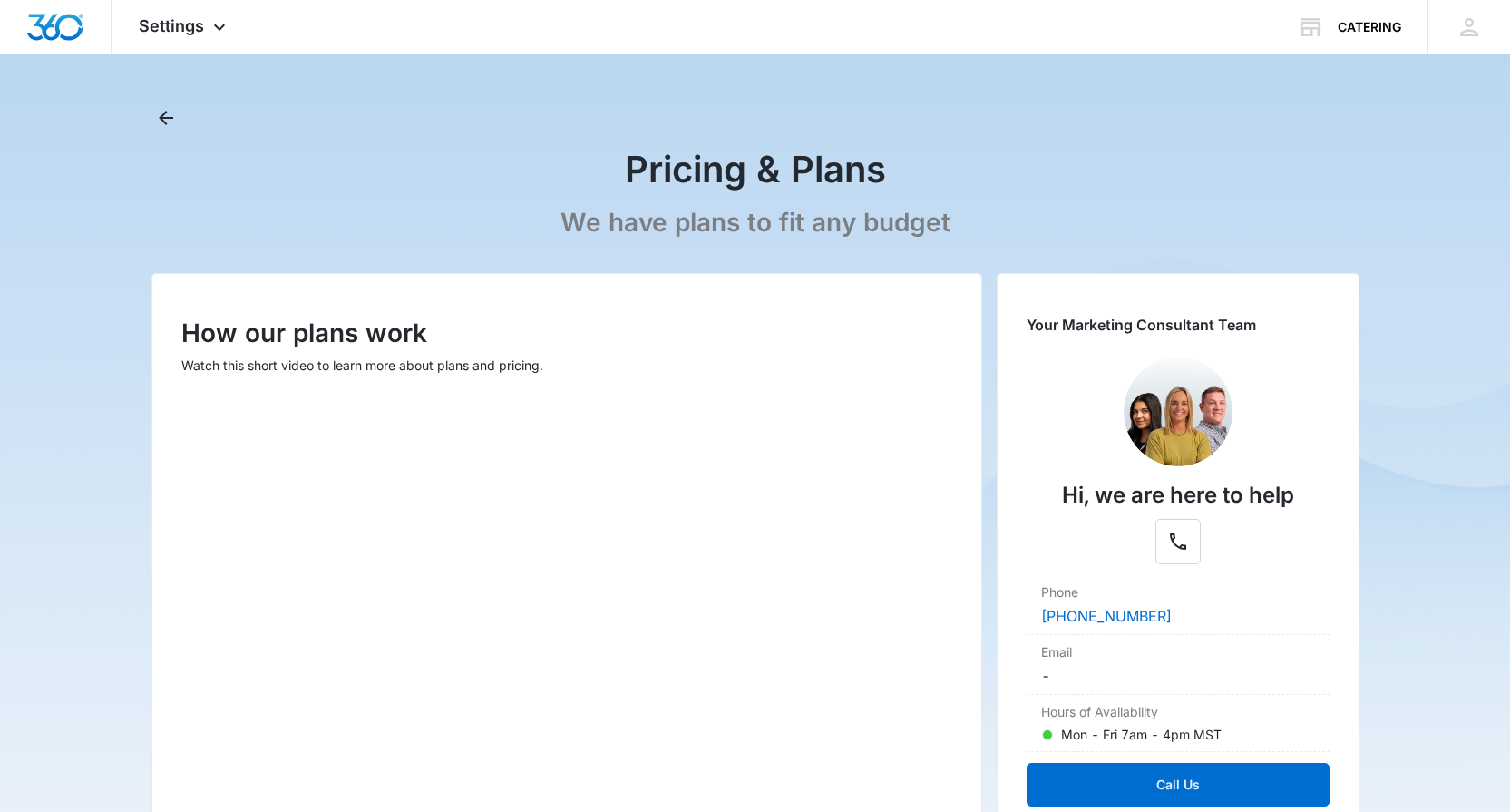
scroll to position [7, 0]
